Goal: Task Accomplishment & Management: Manage account settings

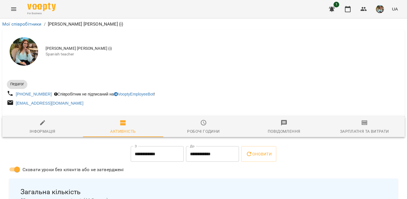
click at [383, 12] on img "button" at bounding box center [380, 9] width 8 height 8
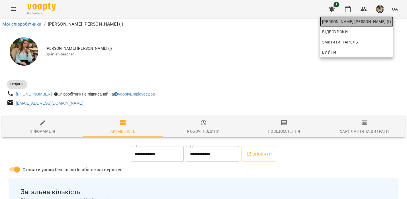
click at [372, 22] on span "[PERSON_NAME] [PERSON_NAME] (і)" at bounding box center [356, 21] width 69 height 7
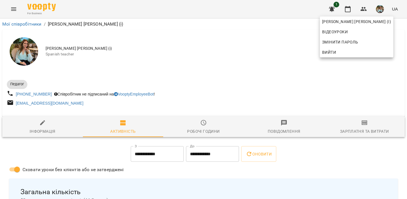
click at [344, 13] on div at bounding box center [203, 99] width 407 height 199
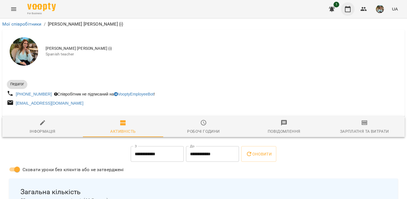
click at [345, 9] on icon "button" at bounding box center [348, 9] width 6 height 6
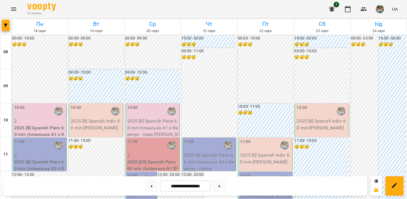
scroll to position [46, 0]
click at [37, 118] on p "2" at bounding box center [39, 121] width 51 height 7
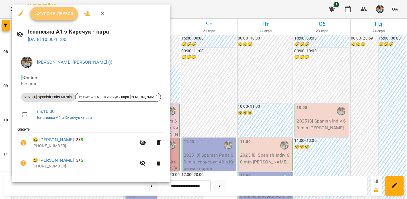
click at [61, 14] on span "Урок відбувся" at bounding box center [54, 13] width 39 height 7
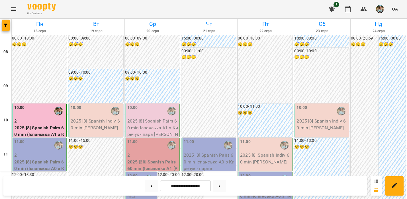
scroll to position [27, 0]
click at [33, 152] on p "2" at bounding box center [39, 155] width 51 height 7
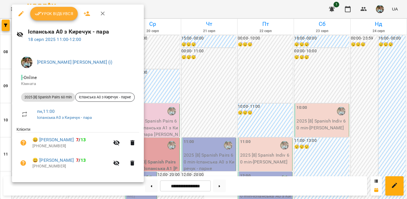
click at [48, 16] on span "Урок відбувся" at bounding box center [54, 13] width 39 height 7
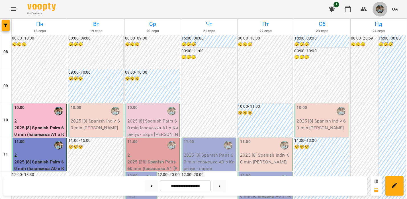
click at [380, 7] on img "button" at bounding box center [380, 9] width 8 height 8
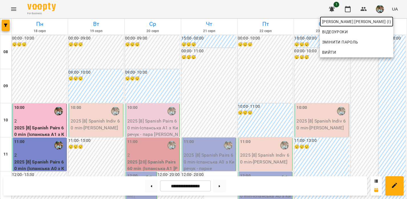
click at [366, 25] on span "[PERSON_NAME] [PERSON_NAME] (і)" at bounding box center [356, 21] width 69 height 7
